Goal: Check status: Check status

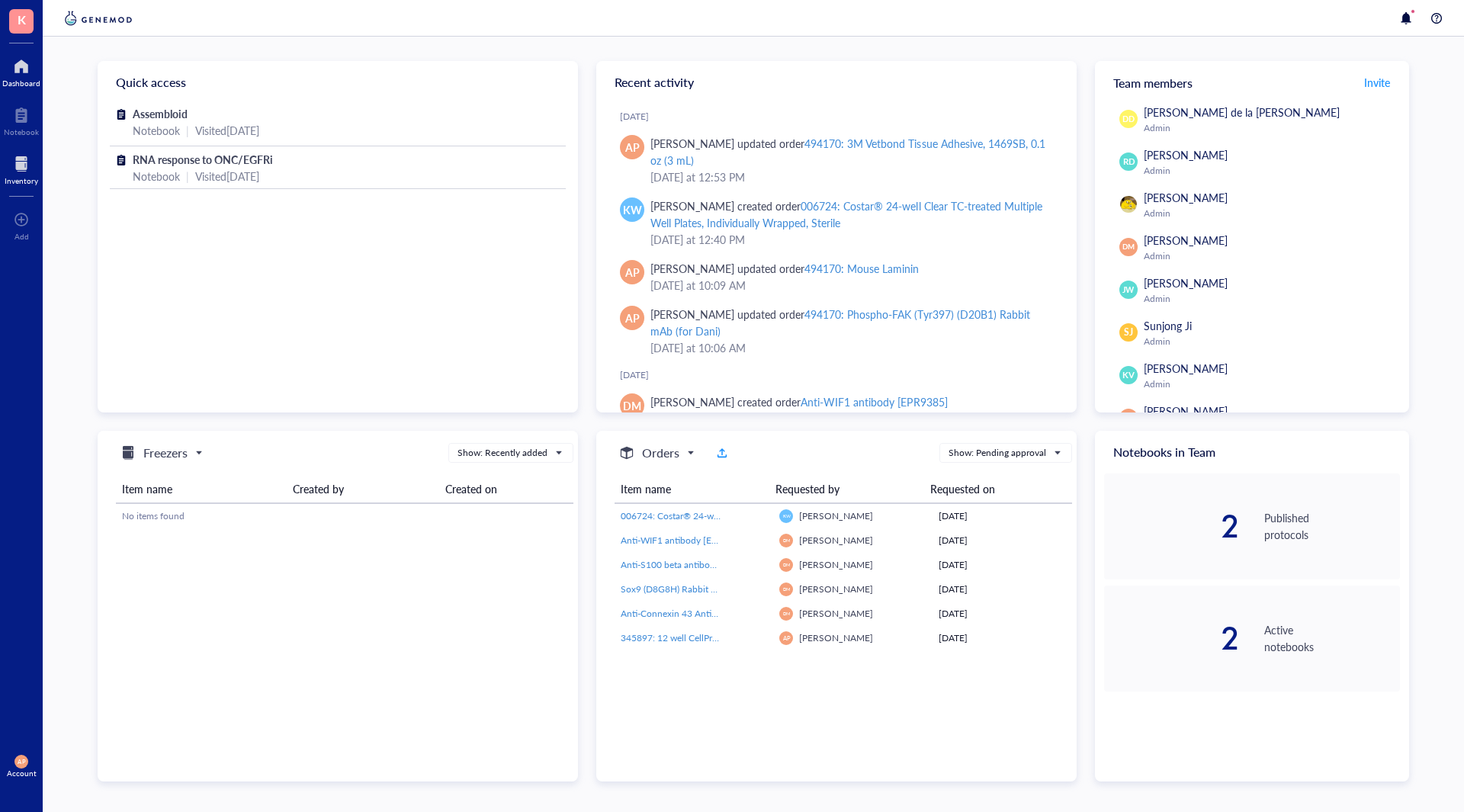
click at [14, 172] on div at bounding box center [21, 163] width 33 height 24
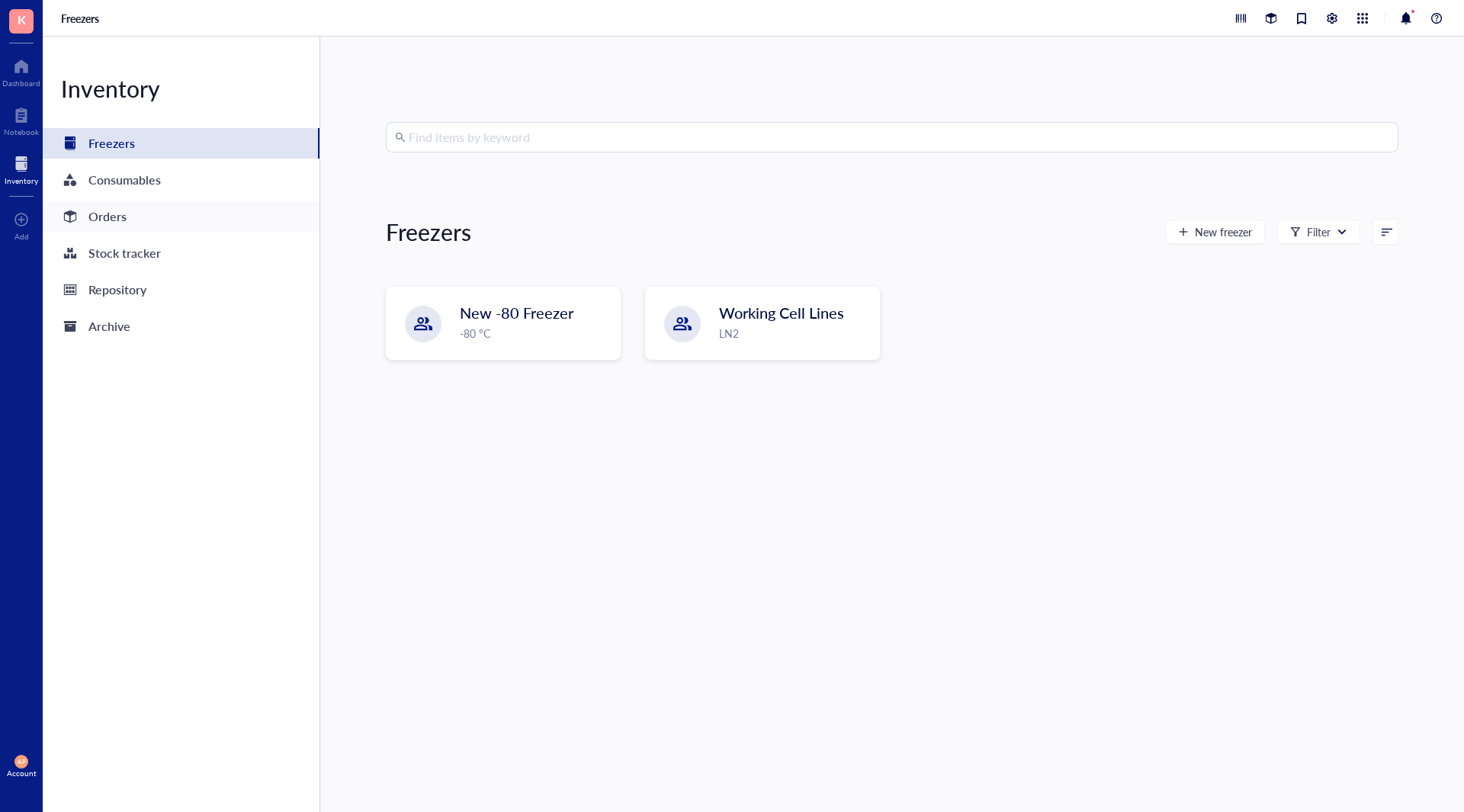
click at [135, 222] on div "Orders" at bounding box center [181, 217] width 277 height 31
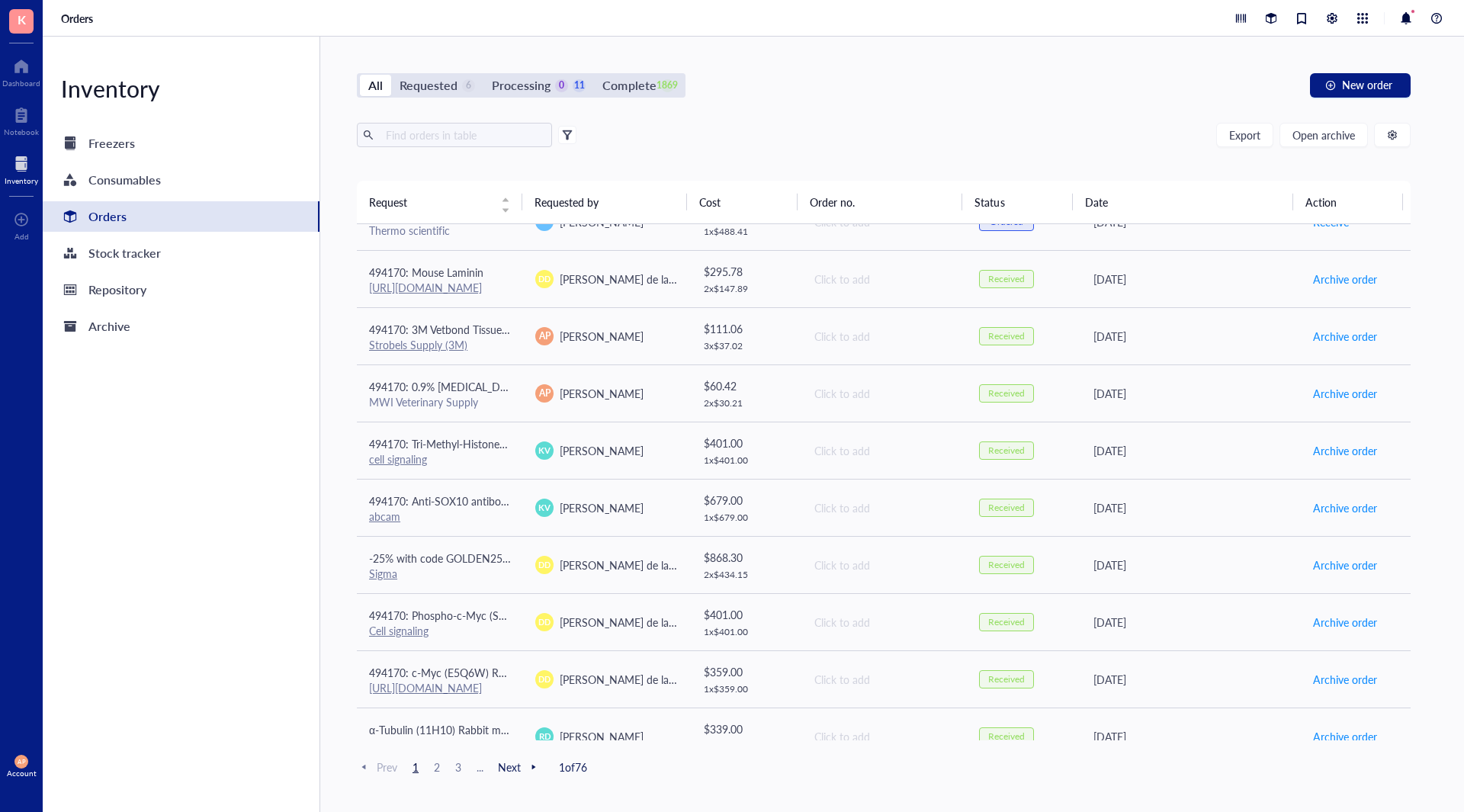
scroll to position [913, 0]
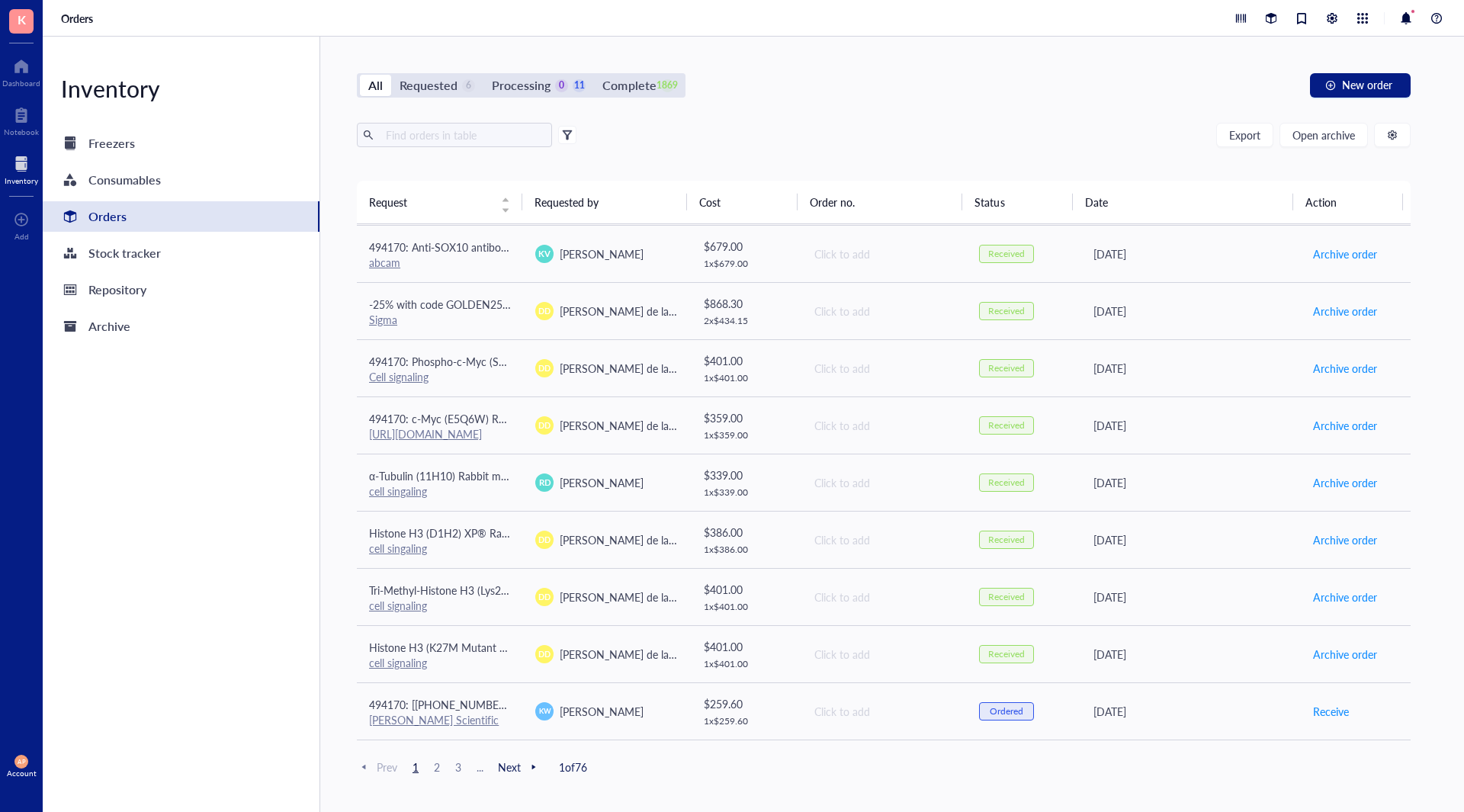
click at [529, 83] on div "Processing" at bounding box center [521, 86] width 58 height 22
click at [483, 75] on input "Processing 0 11" at bounding box center [483, 75] width 0 height 0
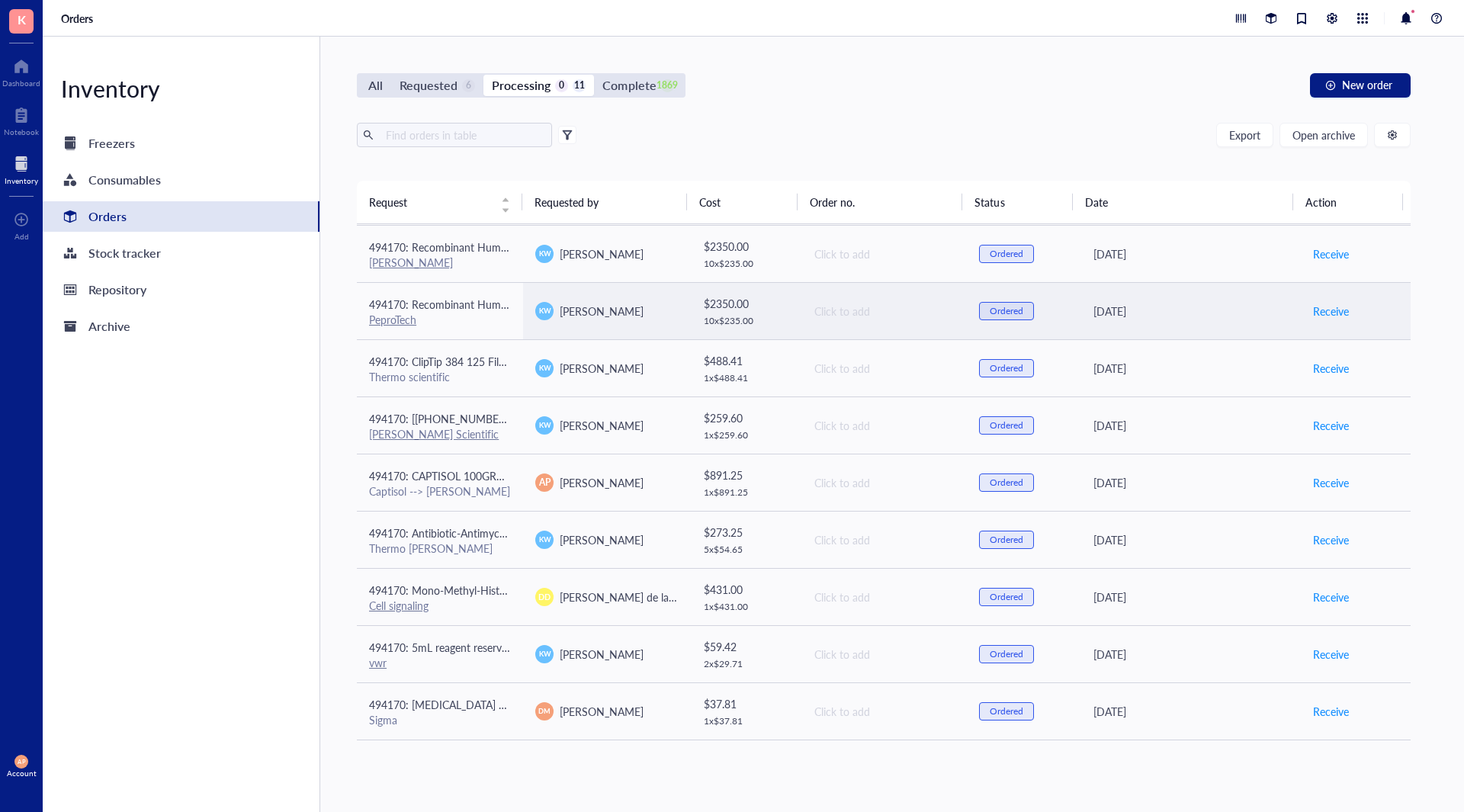
scroll to position [112, 0]
